Goal: Information Seeking & Learning: Learn about a topic

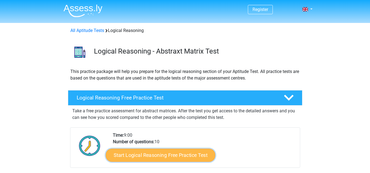
click at [193, 157] on link "Start Logical Reasoning Free Practice Test" at bounding box center [161, 155] width 110 height 13
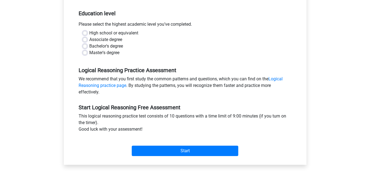
scroll to position [110, 0]
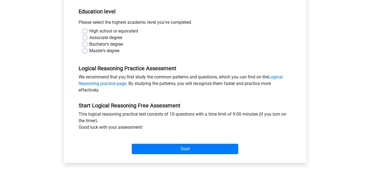
click at [89, 43] on label "Bachelor's degree" at bounding box center [106, 44] width 34 height 7
click at [84, 43] on input "Bachelor's degree" at bounding box center [85, 43] width 4 height 5
radio input "true"
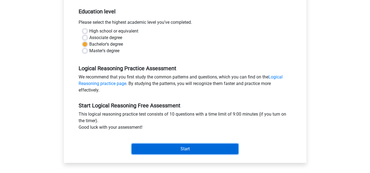
click at [185, 150] on input "Start" at bounding box center [185, 149] width 107 height 10
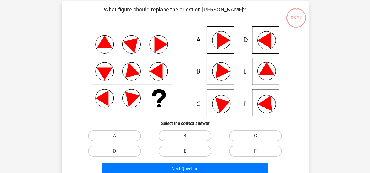
scroll to position [55, 0]
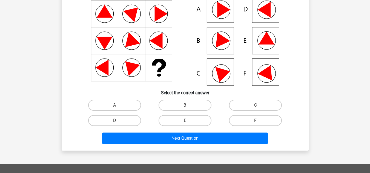
click at [185, 123] on input "E" at bounding box center [187, 123] width 4 height 4
radio input "true"
click at [184, 109] on label "B" at bounding box center [185, 105] width 53 height 11
click at [185, 109] on input "B" at bounding box center [187, 107] width 4 height 4
radio input "true"
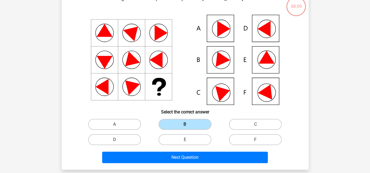
scroll to position [27, 0]
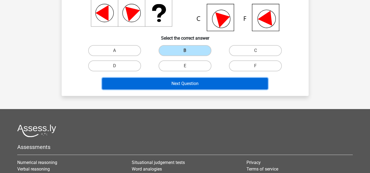
click at [179, 81] on button "Next Question" at bounding box center [185, 84] width 166 height 12
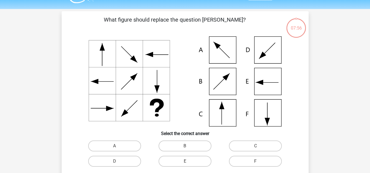
scroll to position [13, 0]
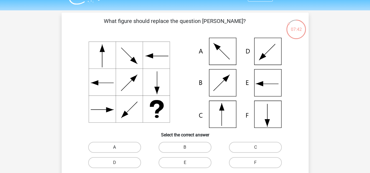
click at [128, 149] on label "A" at bounding box center [114, 147] width 53 height 11
click at [118, 149] on input "A" at bounding box center [116, 150] width 4 height 4
radio input "true"
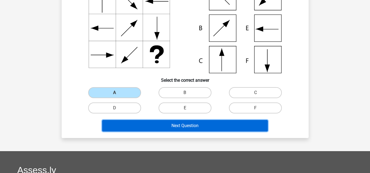
click at [180, 130] on button "Next Question" at bounding box center [185, 126] width 166 height 12
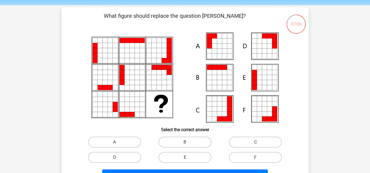
scroll to position [27, 0]
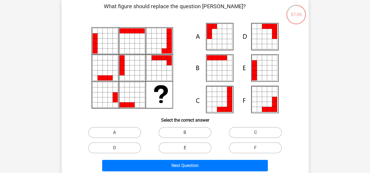
click at [181, 148] on label "E" at bounding box center [185, 148] width 53 height 11
click at [185, 148] on input "E" at bounding box center [187, 150] width 4 height 4
radio input "true"
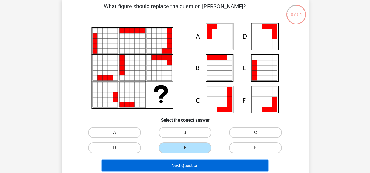
click at [205, 165] on button "Next Question" at bounding box center [185, 166] width 166 height 12
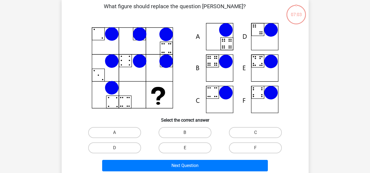
scroll to position [25, 0]
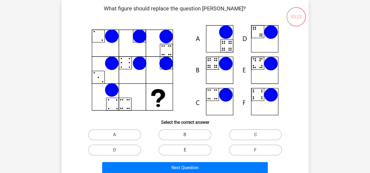
click at [192, 153] on label "E" at bounding box center [185, 150] width 53 height 11
click at [188, 153] on input "E" at bounding box center [187, 152] width 4 height 4
radio input "true"
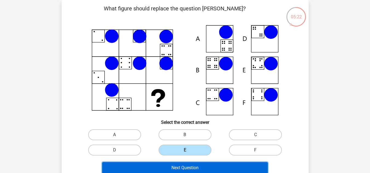
click at [194, 168] on button "Next Question" at bounding box center [185, 168] width 166 height 12
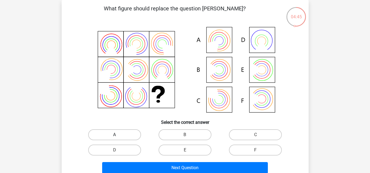
click at [128, 135] on label "A" at bounding box center [114, 135] width 53 height 11
click at [118, 135] on input "A" at bounding box center [116, 137] width 4 height 4
radio input "true"
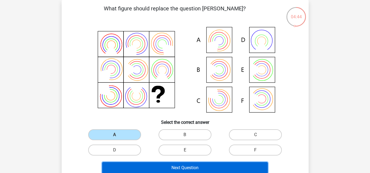
click at [161, 167] on button "Next Question" at bounding box center [185, 168] width 166 height 12
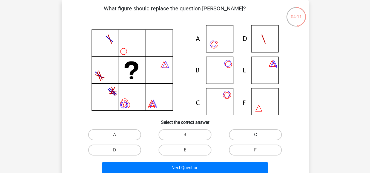
click at [246, 135] on label "C" at bounding box center [255, 135] width 53 height 11
click at [256, 135] on input "C" at bounding box center [258, 137] width 4 height 4
radio input "true"
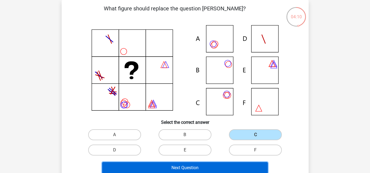
click at [218, 168] on button "Next Question" at bounding box center [185, 168] width 166 height 12
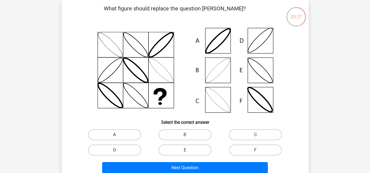
click at [127, 136] on label "A" at bounding box center [114, 135] width 53 height 11
click at [118, 136] on input "A" at bounding box center [116, 137] width 4 height 4
radio input "true"
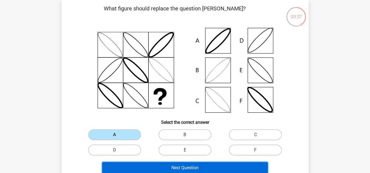
click at [173, 167] on button "Next Question" at bounding box center [185, 168] width 166 height 12
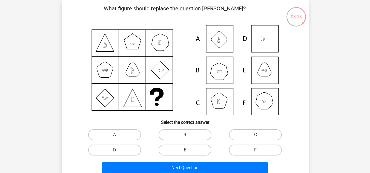
click at [195, 135] on label "B" at bounding box center [185, 135] width 53 height 11
click at [188, 135] on input "B" at bounding box center [187, 137] width 4 height 4
radio input "true"
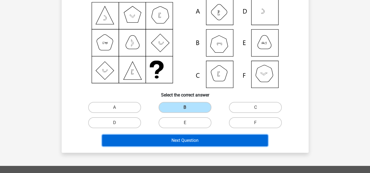
click at [215, 141] on button "Next Question" at bounding box center [185, 141] width 166 height 12
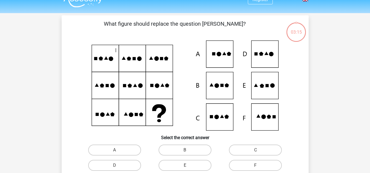
scroll to position [10, 0]
click at [173, 150] on label "B" at bounding box center [185, 150] width 53 height 11
click at [185, 151] on input "B" at bounding box center [187, 153] width 4 height 4
radio input "true"
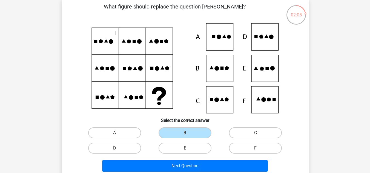
scroll to position [37, 0]
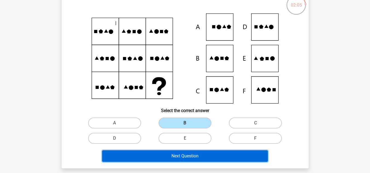
click at [226, 156] on button "Next Question" at bounding box center [185, 157] width 166 height 12
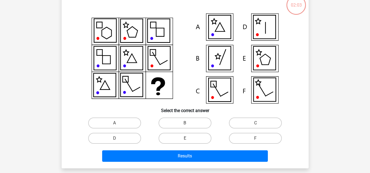
scroll to position [25, 0]
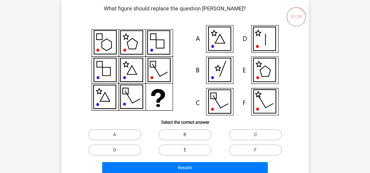
click at [244, 136] on label "C" at bounding box center [255, 135] width 53 height 11
click at [256, 136] on input "C" at bounding box center [258, 137] width 4 height 4
radio input "true"
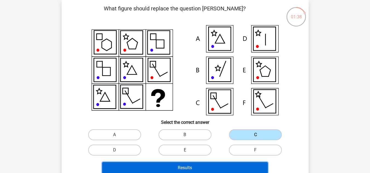
click at [219, 167] on button "Results" at bounding box center [185, 168] width 166 height 12
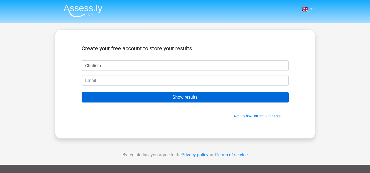
type input "Chalista"
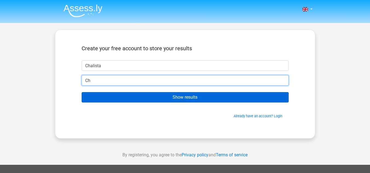
type input "C"
type input "[EMAIL_ADDRESS][DOMAIN_NAME]"
click at [82, 92] on input "Show results" at bounding box center [185, 97] width 207 height 10
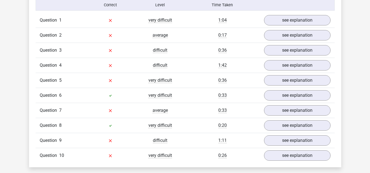
scroll to position [438, 0]
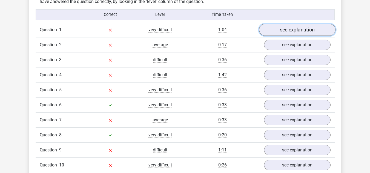
click at [317, 30] on link "see explanation" at bounding box center [297, 30] width 76 height 12
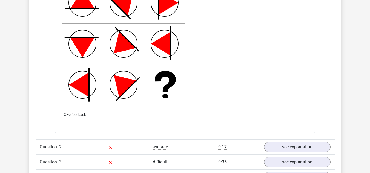
scroll to position [794, 0]
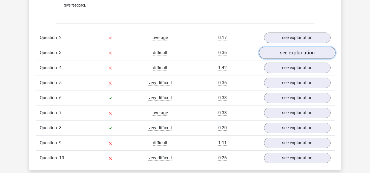
click at [299, 53] on link "see explanation" at bounding box center [297, 53] width 76 height 12
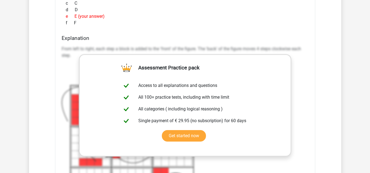
scroll to position [986, 0]
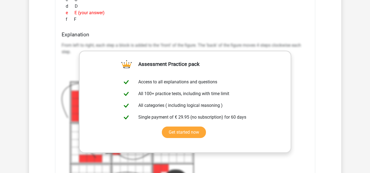
click at [265, 21] on div "f F" at bounding box center [185, 19] width 247 height 7
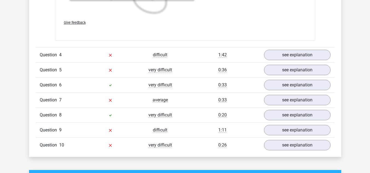
scroll to position [1178, 0]
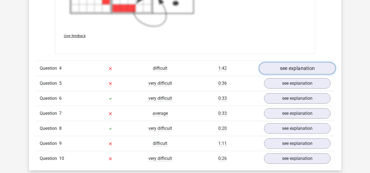
click at [311, 68] on link "see explanation" at bounding box center [297, 69] width 76 height 12
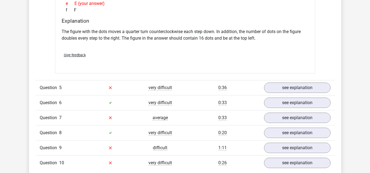
scroll to position [1424, 0]
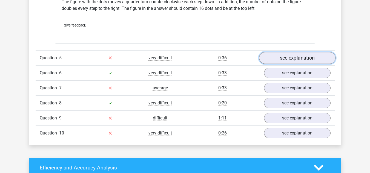
click at [303, 59] on link "see explanation" at bounding box center [297, 58] width 76 height 12
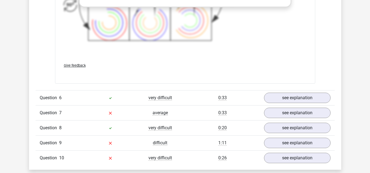
scroll to position [1780, 0]
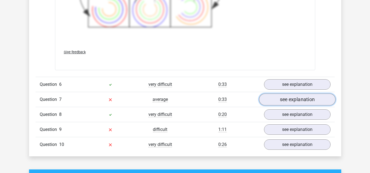
click at [308, 98] on link "see explanation" at bounding box center [297, 100] width 76 height 12
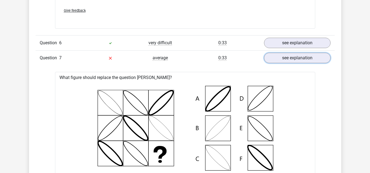
scroll to position [1753, 0]
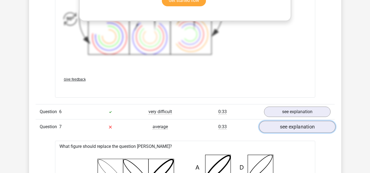
click at [267, 127] on link "see explanation" at bounding box center [297, 127] width 76 height 12
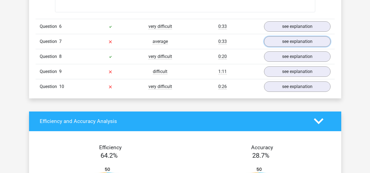
scroll to position [1835, 0]
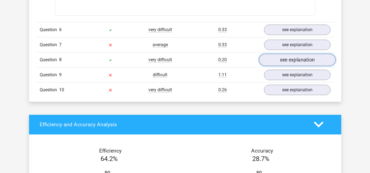
click at [286, 62] on link "see explanation" at bounding box center [297, 60] width 76 height 12
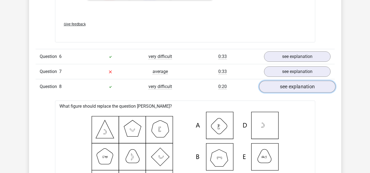
scroll to position [1808, 0]
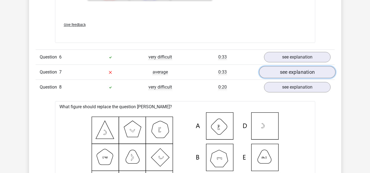
click at [295, 72] on link "see explanation" at bounding box center [297, 72] width 76 height 12
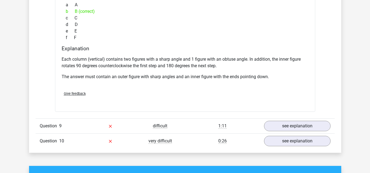
scroll to position [2465, 0]
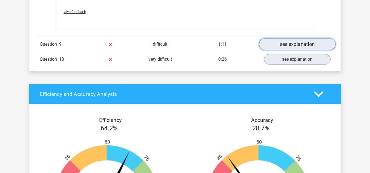
click at [305, 47] on link "see explanation" at bounding box center [297, 44] width 76 height 12
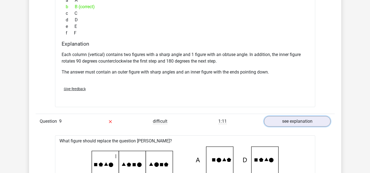
scroll to position [2383, 0]
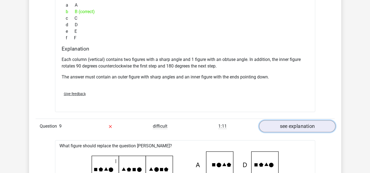
click at [284, 127] on link "see explanation" at bounding box center [297, 127] width 76 height 12
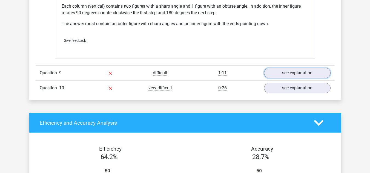
scroll to position [2438, 0]
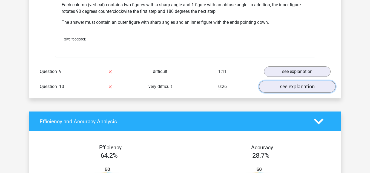
click at [277, 84] on link "see explanation" at bounding box center [297, 87] width 76 height 12
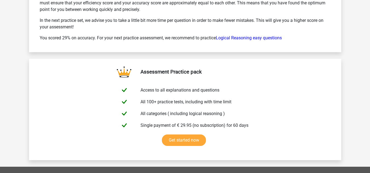
scroll to position [3150, 0]
